Goal: Go to known website: Access a specific website the user already knows

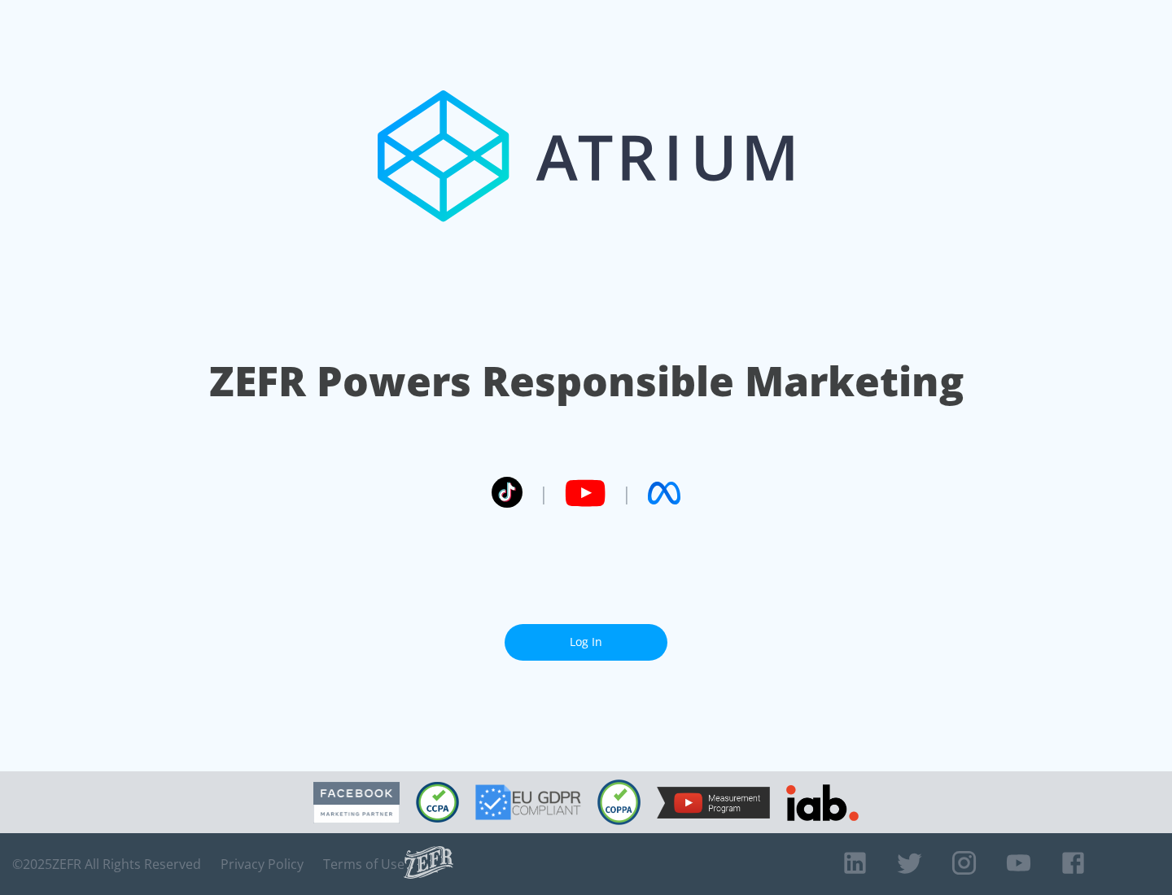
click at [586, 642] on link "Log In" at bounding box center [585, 642] width 163 height 37
